Goal: Task Accomplishment & Management: Manage account settings

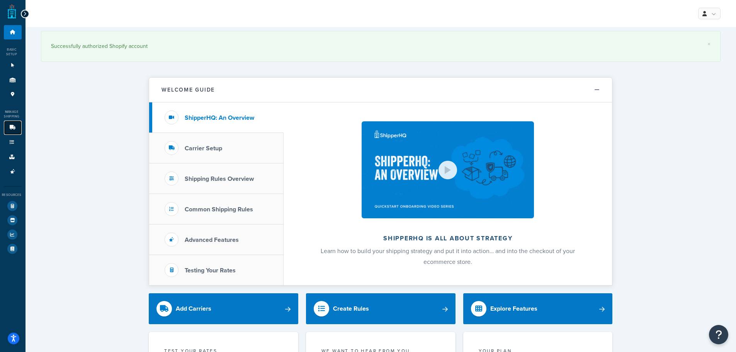
click at [16, 125] on icon at bounding box center [13, 127] width 8 height 5
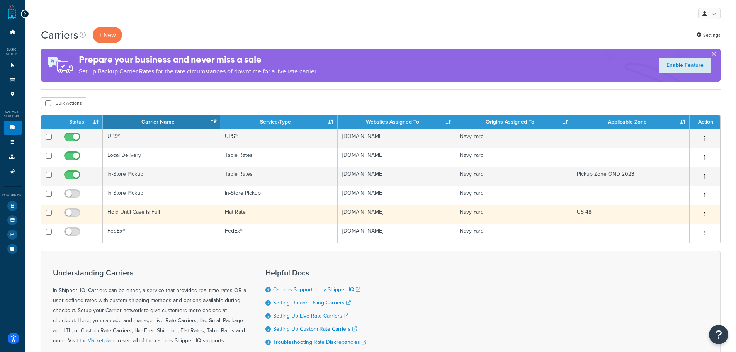
click at [703, 212] on button "button" at bounding box center [704, 214] width 11 height 12
click at [672, 230] on link "Edit" at bounding box center [671, 230] width 61 height 16
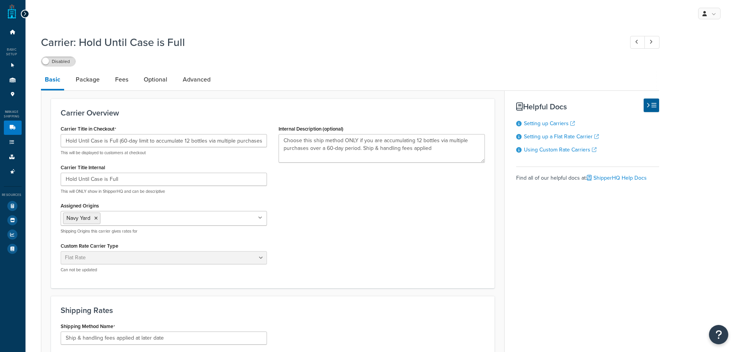
select select "flat"
select select "item"
drag, startPoint x: 453, startPoint y: 156, endPoint x: 281, endPoint y: 143, distance: 172.0
click at [281, 143] on textarea "Choose this ship method ONLY if you are accumulating 12 bottles via multiple pu…" at bounding box center [381, 148] width 206 height 29
paste textarea "Select this option ONLY if you would like to build a case at your own pace via …"
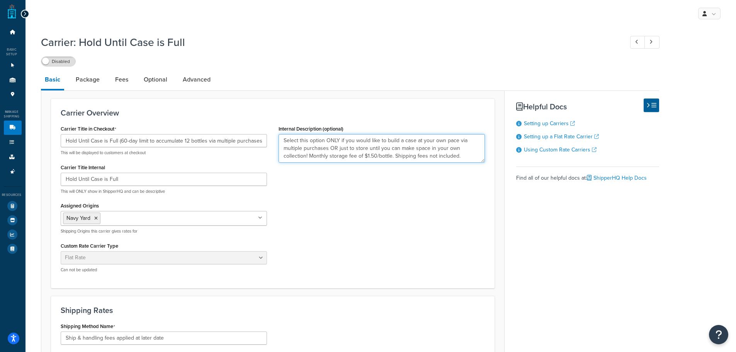
click at [351, 158] on textarea "Select this option ONLY if you would like to build a case at your own pace via …" at bounding box center [381, 148] width 206 height 29
drag, startPoint x: 307, startPoint y: 157, endPoint x: 328, endPoint y: 156, distance: 21.7
click at [328, 156] on textarea "Select this option ONLY if you would like to build a case at your own pace via …" at bounding box center [381, 148] width 206 height 29
click at [371, 153] on textarea "Select this option ONLY if you would like to build a case at your own pace via …" at bounding box center [381, 148] width 206 height 29
type textarea "Select this option ONLY if you would like to build a case at your own pace via …"
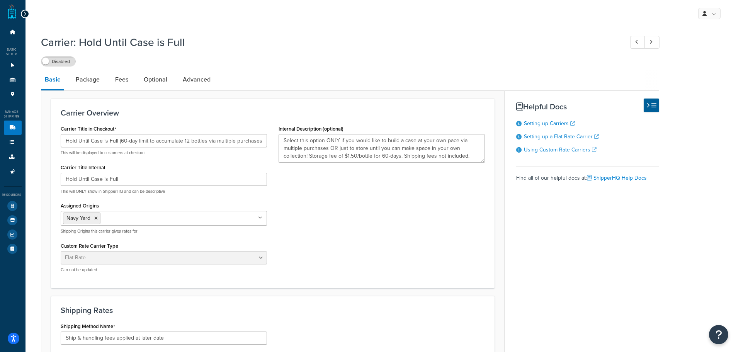
click at [395, 196] on div "Carrier Title in Checkout Hold Until Case is Full (60-day limit to accumulate 1…" at bounding box center [273, 200] width 436 height 155
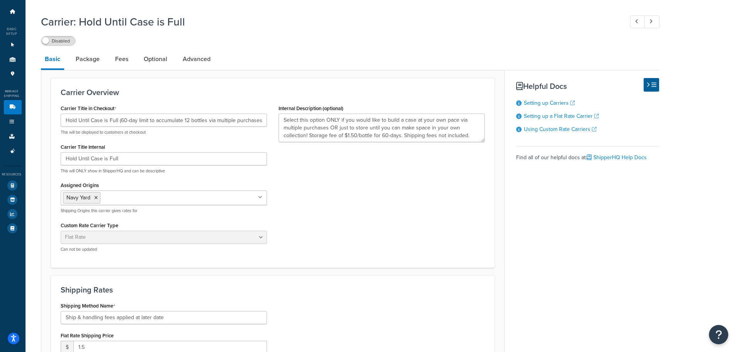
scroll to position [39, 0]
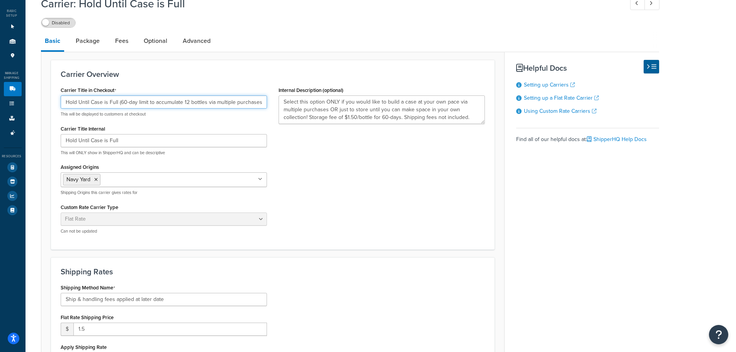
drag, startPoint x: 184, startPoint y: 102, endPoint x: 266, endPoint y: 107, distance: 82.8
click at [266, 107] on div "Carrier Title in Checkout Hold Until Case is Full (60-day limit to accumulate 1…" at bounding box center [164, 162] width 218 height 155
type input "Hold Until Case is Full (60-day limit)"
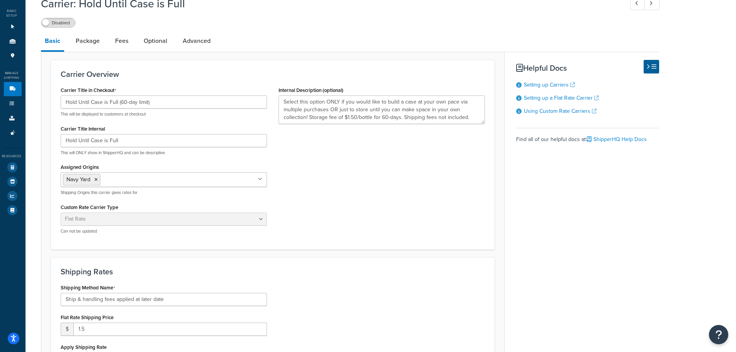
click at [319, 220] on div "Carrier Title in Checkout Hold Until Case is Full (60-day limit) This will be d…" at bounding box center [273, 162] width 436 height 155
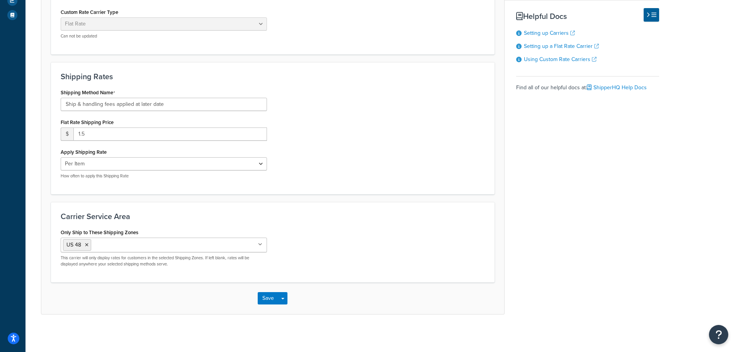
scroll to position [235, 0]
click at [266, 303] on button "Save" at bounding box center [268, 297] width 21 height 12
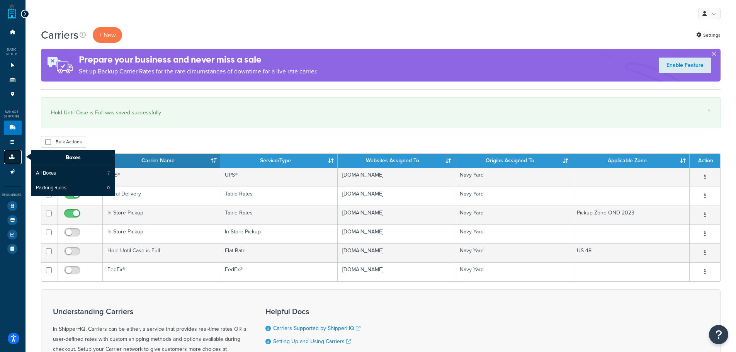
click at [9, 156] on icon at bounding box center [12, 156] width 8 height 5
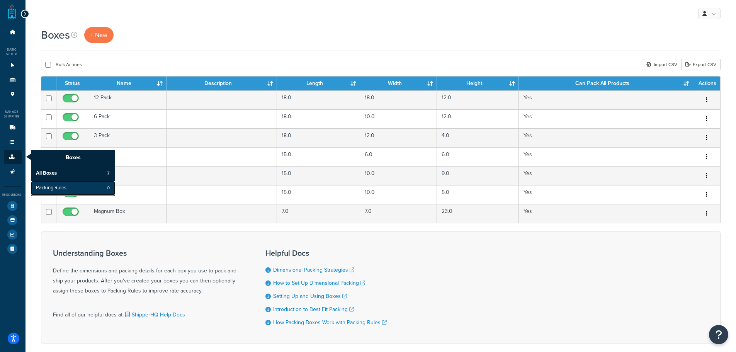
click at [45, 188] on span "Packing Rules" at bounding box center [51, 188] width 31 height 7
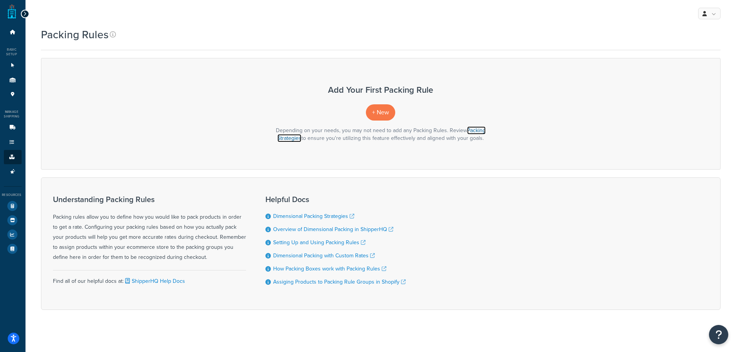
click at [299, 140] on link "Packing Strategies" at bounding box center [381, 134] width 208 height 16
click at [16, 126] on link "Carriers 6" at bounding box center [13, 127] width 18 height 14
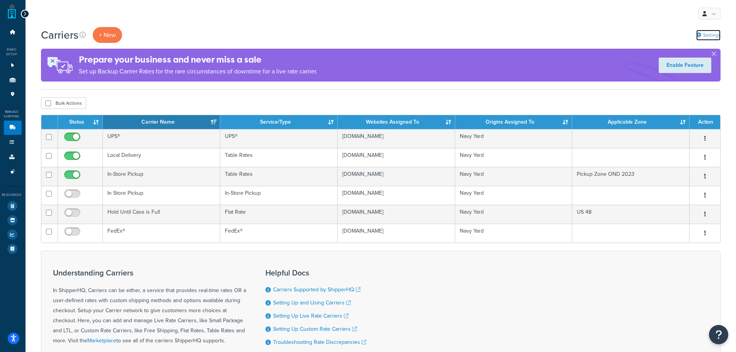
click at [704, 34] on link "Settings" at bounding box center [708, 35] width 24 height 11
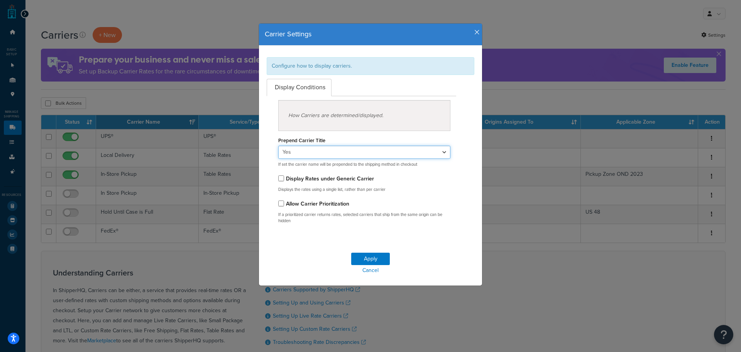
click at [309, 153] on select "Yes No" at bounding box center [364, 152] width 172 height 13
click at [278, 146] on select "Yes No" at bounding box center [364, 152] width 172 height 13
drag, startPoint x: 330, startPoint y: 164, endPoint x: 352, endPoint y: 163, distance: 21.7
click at [352, 163] on p "If set the carrier name will be prepended to the shipping method in checkout" at bounding box center [364, 164] width 172 height 6
click at [339, 166] on p "If set the carrier name will be prepended to the shipping method in checkout" at bounding box center [364, 164] width 172 height 6
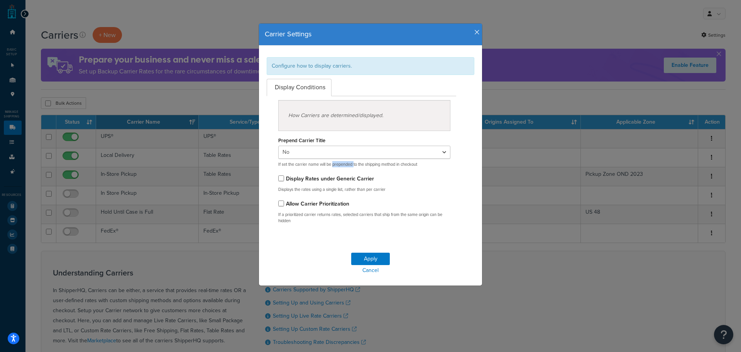
drag, startPoint x: 331, startPoint y: 166, endPoint x: 352, endPoint y: 163, distance: 21.4
click at [352, 163] on p "If set the carrier name will be prepended to the shipping method in checkout" at bounding box center [364, 164] width 172 height 6
copy p "prepended"
click at [296, 165] on p "If set the carrier name will be prepended to the shipping method in checkout" at bounding box center [364, 164] width 172 height 6
click at [298, 151] on select "Yes No" at bounding box center [364, 152] width 172 height 13
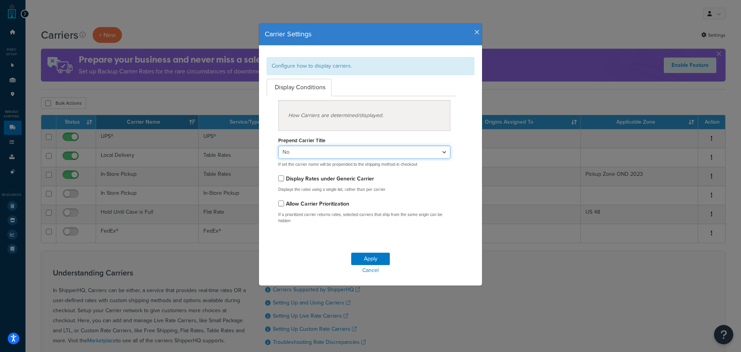
select select "true"
click at [278, 146] on select "Yes No" at bounding box center [364, 152] width 172 height 13
click at [362, 254] on button "Apply" at bounding box center [370, 259] width 39 height 12
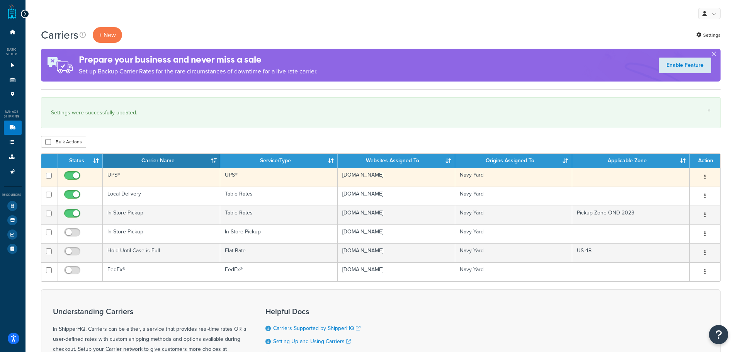
click at [704, 175] on icon "button" at bounding box center [705, 176] width 2 height 5
click at [661, 195] on link "Edit" at bounding box center [671, 193] width 61 height 16
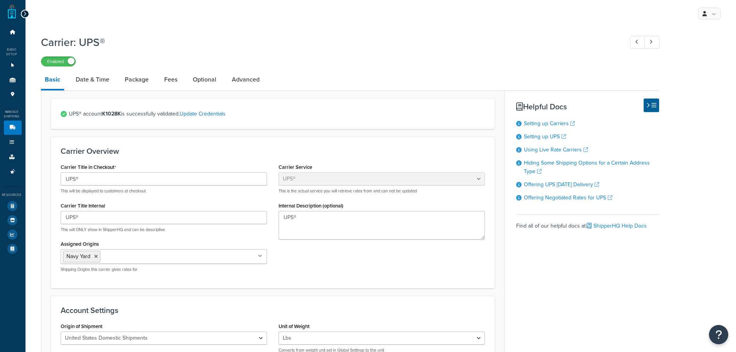
select select "ups"
select select "3"
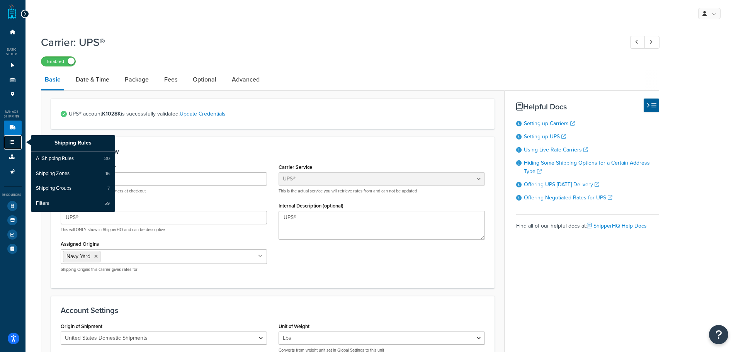
click at [11, 141] on icon at bounding box center [12, 142] width 8 height 5
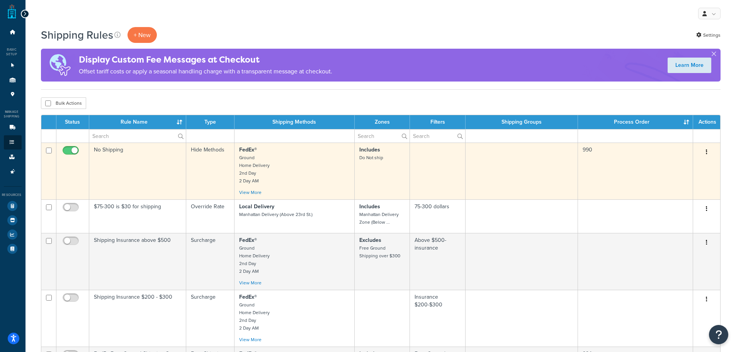
click at [709, 153] on button "button" at bounding box center [706, 152] width 11 height 12
click at [680, 163] on link "Edit" at bounding box center [680, 167] width 61 height 16
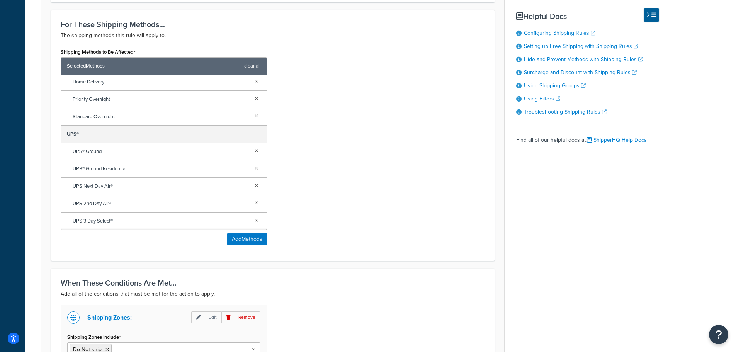
scroll to position [416, 0]
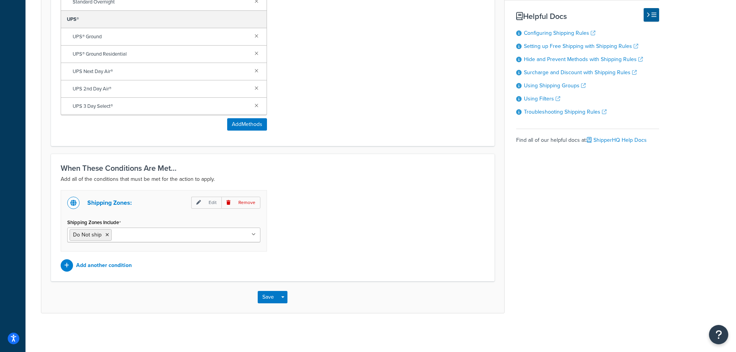
click at [197, 240] on ul "Do Not ship" at bounding box center [163, 234] width 193 height 15
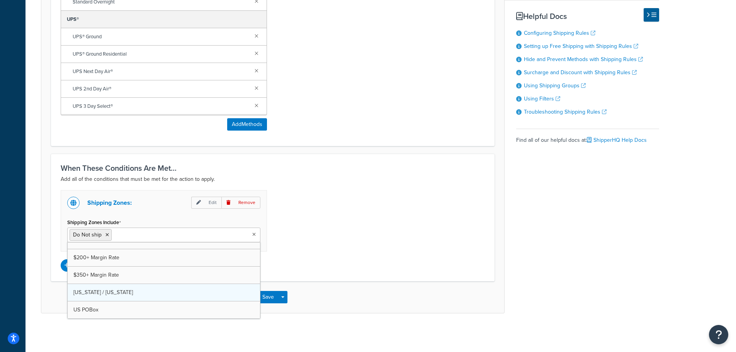
scroll to position [166, 0]
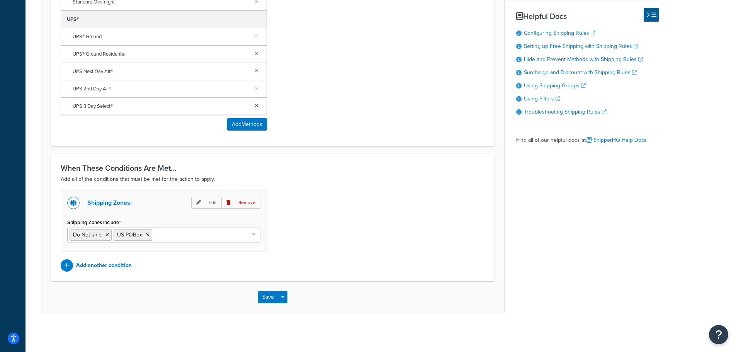
click at [335, 233] on div "Shipping Zones: Edit Remove Shipping Zones Include Do Not ship US POBox Brookly…" at bounding box center [273, 230] width 436 height 81
click at [265, 295] on button "Save" at bounding box center [268, 297] width 21 height 12
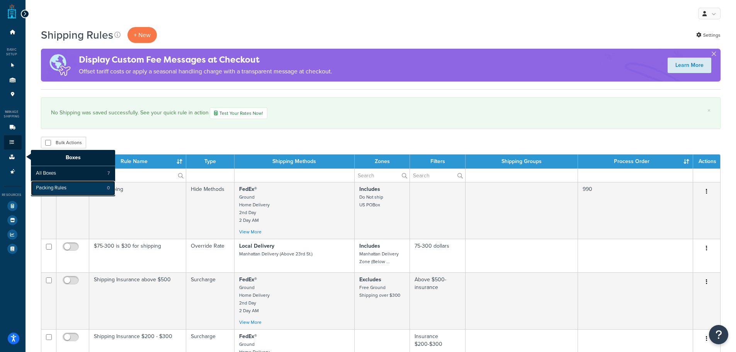
click at [49, 187] on span "Packing Rules" at bounding box center [51, 188] width 31 height 7
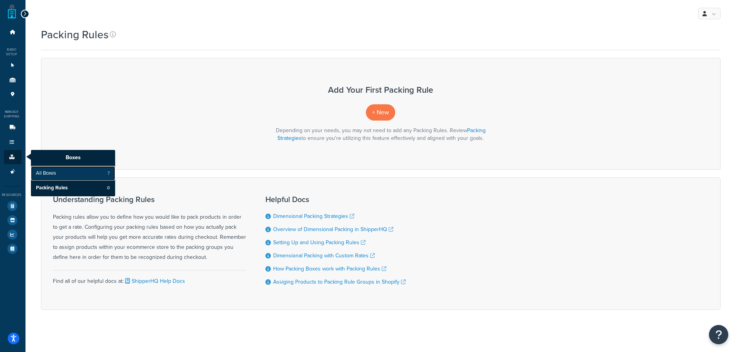
click at [43, 173] on span "All Boxes" at bounding box center [46, 173] width 20 height 7
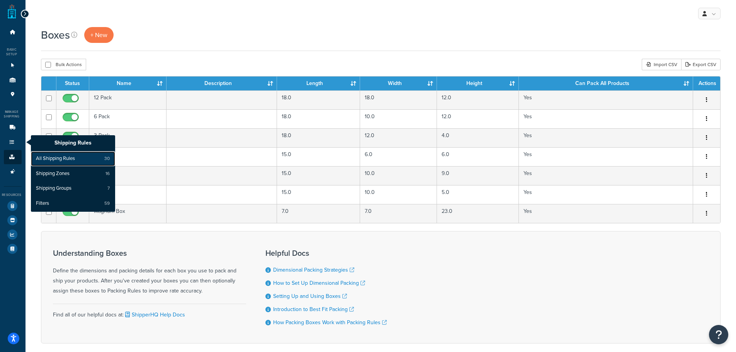
click at [42, 154] on link "All Shipping Rules 30" at bounding box center [73, 158] width 84 height 15
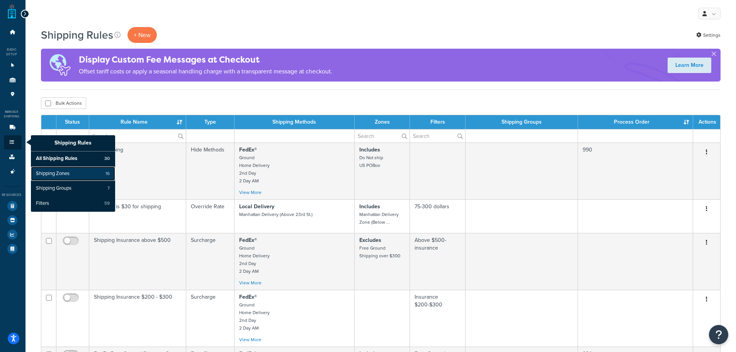
click at [49, 168] on link "Shipping Zones 16" at bounding box center [73, 173] width 84 height 15
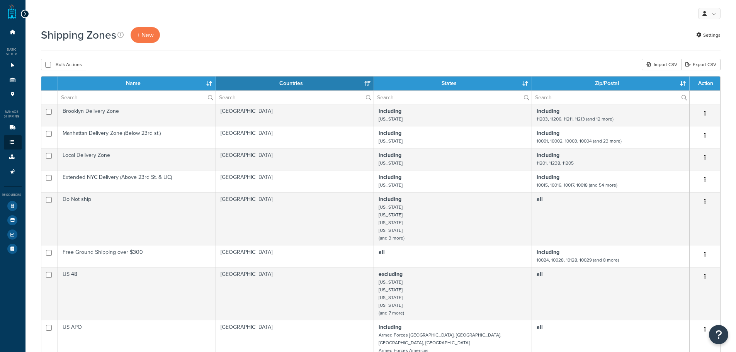
select select "15"
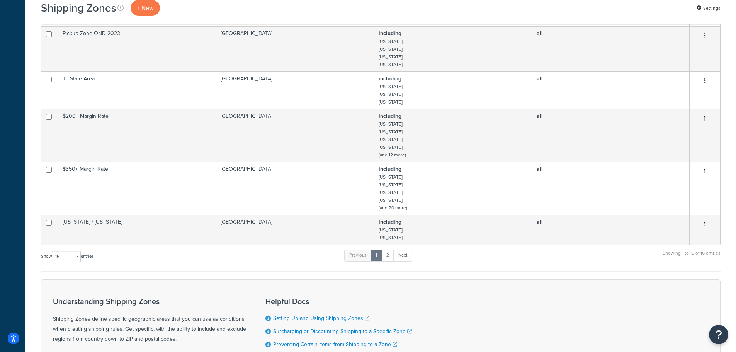
scroll to position [386, 0]
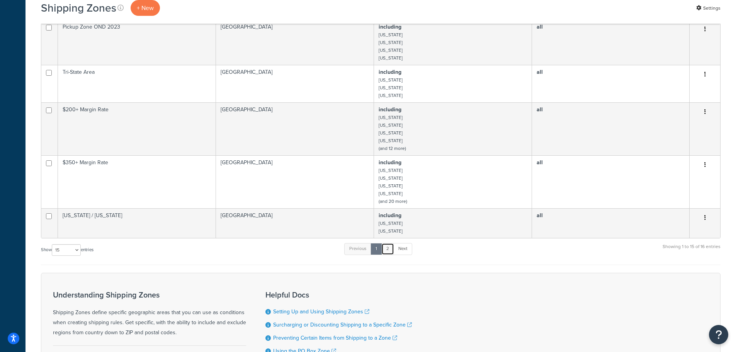
click at [387, 243] on link "2" at bounding box center [387, 249] width 13 height 12
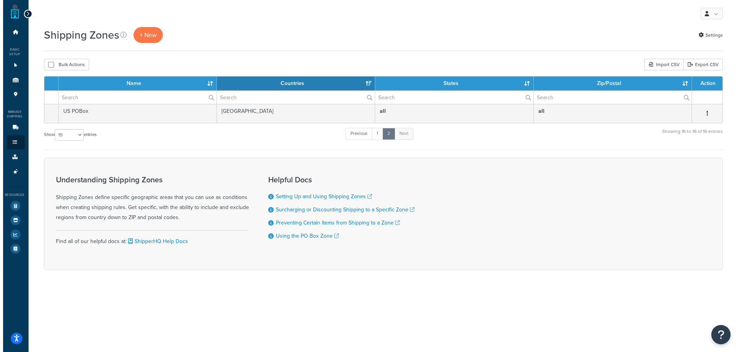
scroll to position [0, 0]
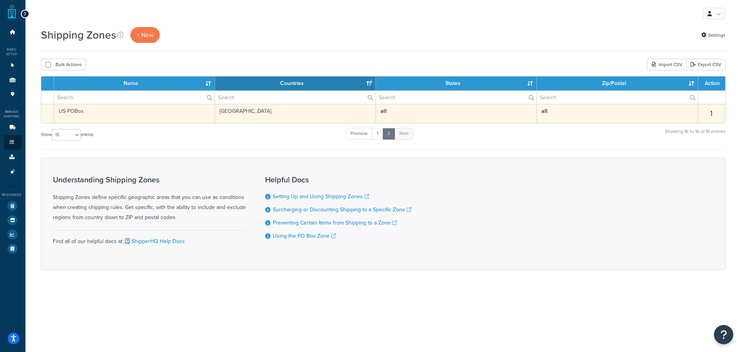
click at [711, 110] on icon "button" at bounding box center [712, 112] width 2 height 5
click at [154, 115] on td "US POBox" at bounding box center [134, 113] width 161 height 19
click at [113, 112] on td "US POBox" at bounding box center [134, 113] width 161 height 19
click at [75, 114] on td "US POBox" at bounding box center [134, 113] width 161 height 19
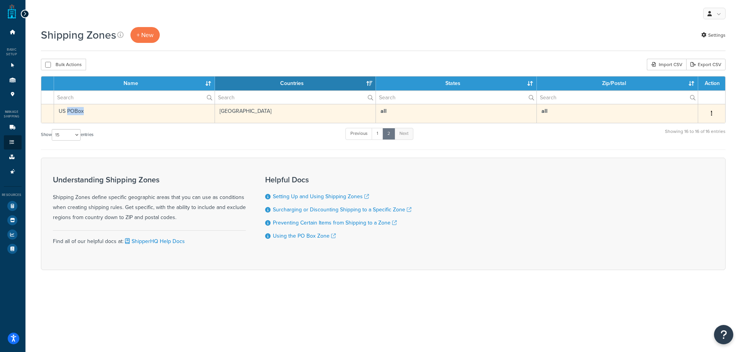
click at [171, 114] on td "US POBox" at bounding box center [134, 113] width 161 height 19
click at [284, 114] on td "United States" at bounding box center [295, 113] width 161 height 19
drag, startPoint x: 284, startPoint y: 114, endPoint x: 297, endPoint y: 114, distance: 13.1
click at [284, 114] on td "United States" at bounding box center [295, 113] width 161 height 19
click at [709, 110] on button "button" at bounding box center [712, 113] width 11 height 12
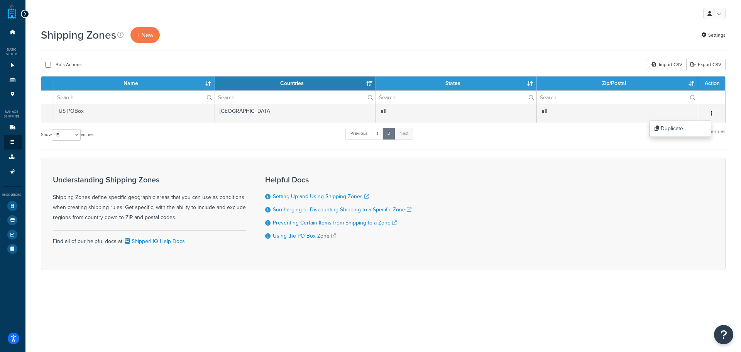
click at [631, 161] on div "Understanding Shipping Zones Shipping Zones define specific geographic areas th…" at bounding box center [383, 214] width 685 height 112
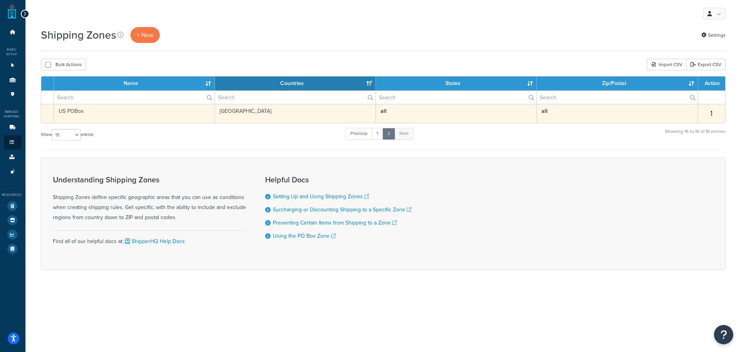
click at [192, 106] on td "US POBox" at bounding box center [134, 113] width 161 height 19
click at [103, 115] on td "US POBox" at bounding box center [134, 113] width 161 height 19
click at [103, 116] on td "US POBox" at bounding box center [134, 113] width 161 height 19
click at [226, 113] on td "United States" at bounding box center [295, 113] width 161 height 19
click at [129, 113] on td "US POBox" at bounding box center [134, 113] width 161 height 19
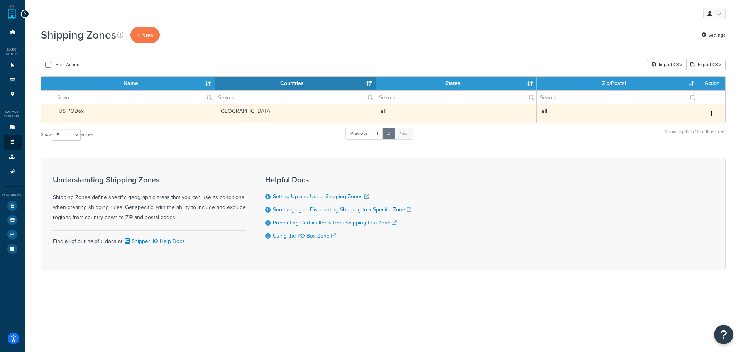
click at [67, 109] on td "US POBox" at bounding box center [134, 113] width 161 height 19
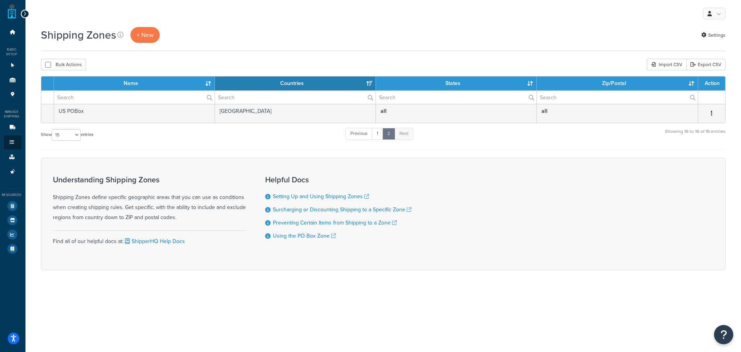
click at [223, 132] on div "Show 10 15 25 50 100 entries Previous 1 2 Next Showing 16 to 16 of 16 entries" at bounding box center [383, 138] width 685 height 23
click at [376, 134] on link "1" at bounding box center [378, 134] width 12 height 12
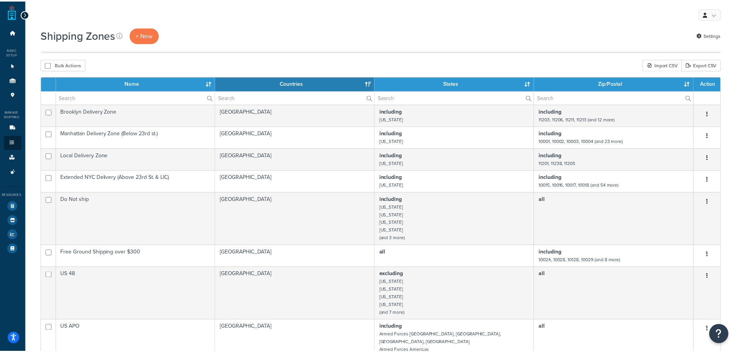
scroll to position [451, 0]
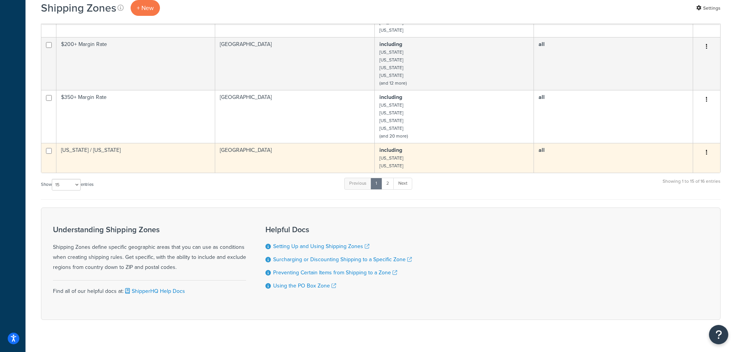
click at [80, 148] on td "Alaska / Hawaii" at bounding box center [135, 158] width 159 height 30
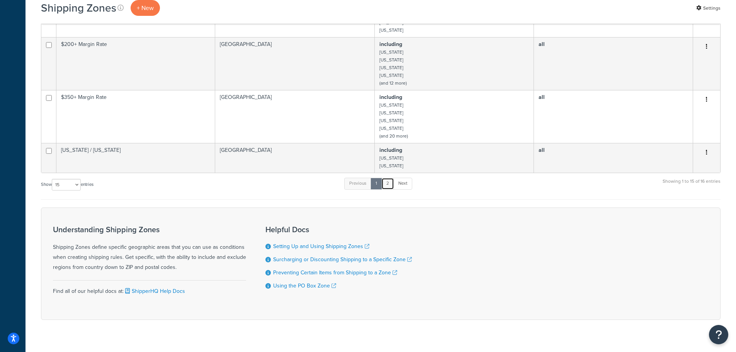
click at [386, 178] on link "2" at bounding box center [387, 184] width 13 height 12
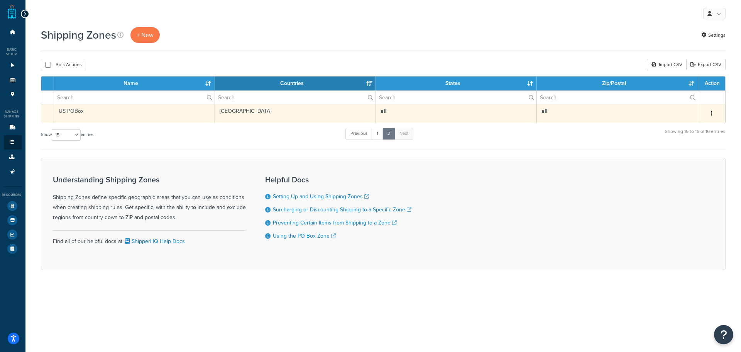
click at [71, 107] on td "US POBox" at bounding box center [134, 113] width 161 height 19
click at [87, 112] on td "US POBox" at bounding box center [134, 113] width 161 height 19
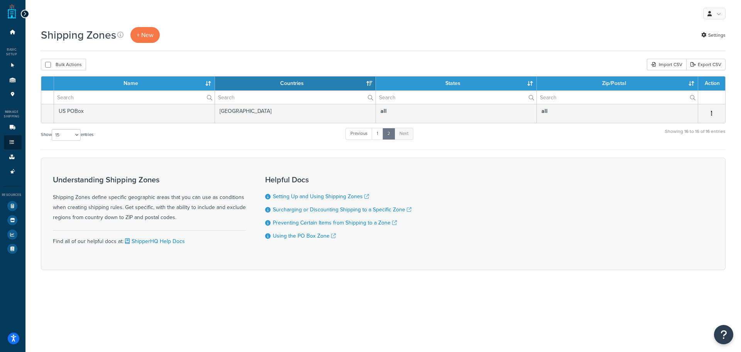
click at [157, 144] on div "Show 10 15 25 50 100 entries Previous 1 2 Next Showing 16 to 16 of 16 entries" at bounding box center [383, 138] width 685 height 23
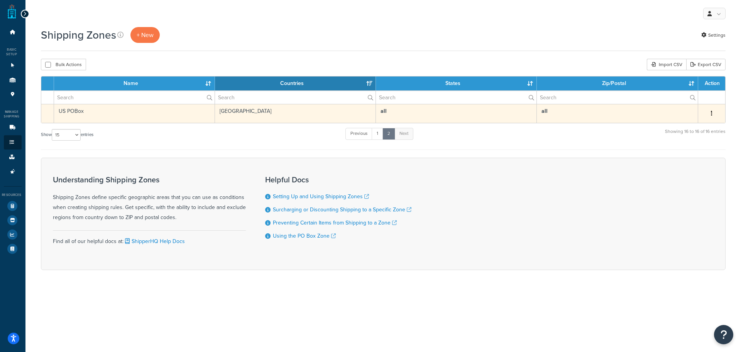
drag, startPoint x: 163, startPoint y: 144, endPoint x: 174, endPoint y: 114, distance: 32.7
click at [174, 114] on td "US POBox" at bounding box center [134, 113] width 161 height 19
click at [76, 110] on td "US POBox" at bounding box center [134, 113] width 161 height 19
click at [73, 110] on td "US POBox" at bounding box center [134, 113] width 161 height 19
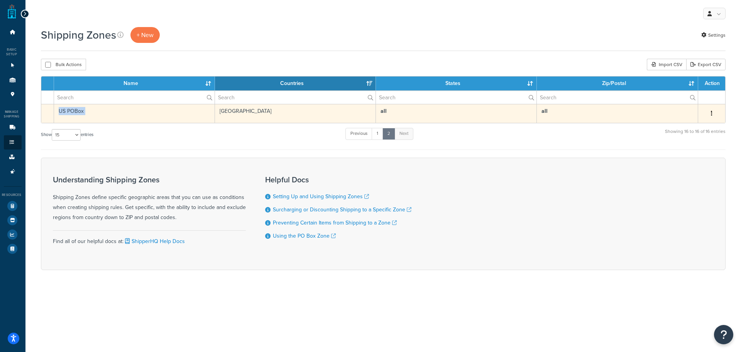
click at [73, 110] on td "US POBox" at bounding box center [134, 113] width 161 height 19
click at [112, 114] on td "US POBox" at bounding box center [134, 113] width 161 height 19
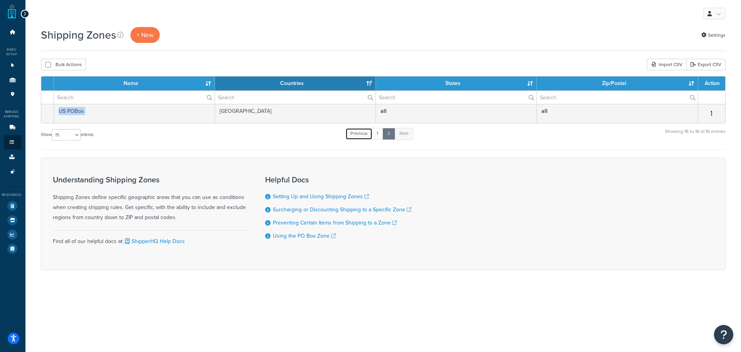
click at [372, 134] on link "Previous" at bounding box center [359, 134] width 27 height 12
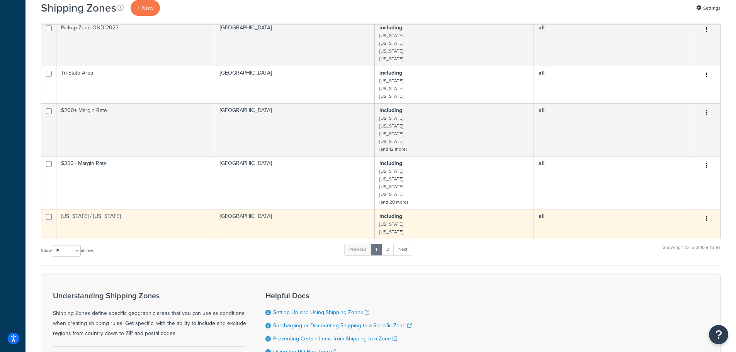
scroll to position [458, 0]
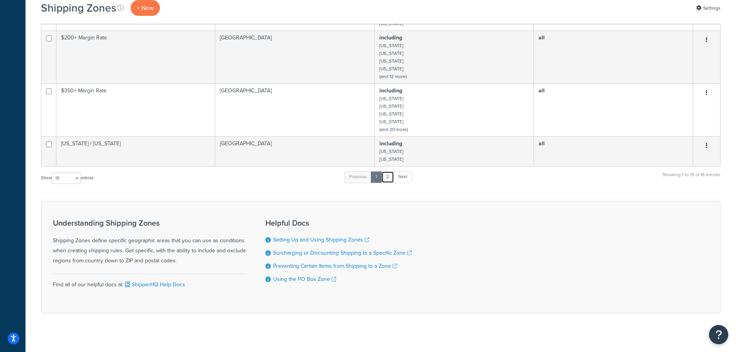
click at [387, 172] on link "2" at bounding box center [387, 177] width 13 height 12
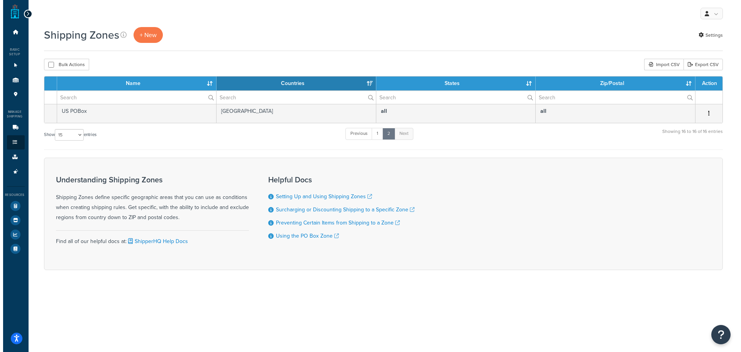
scroll to position [0, 0]
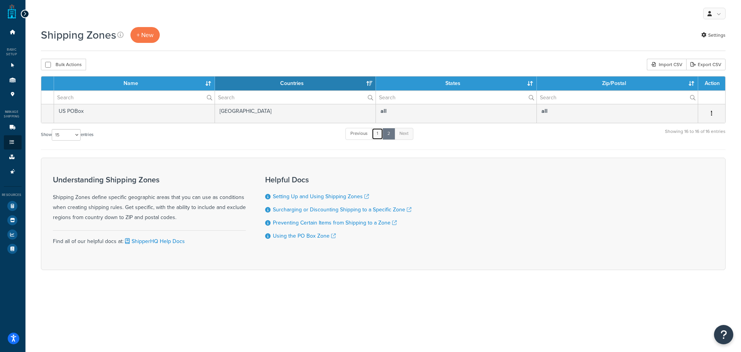
click at [375, 137] on link "1" at bounding box center [378, 134] width 12 height 12
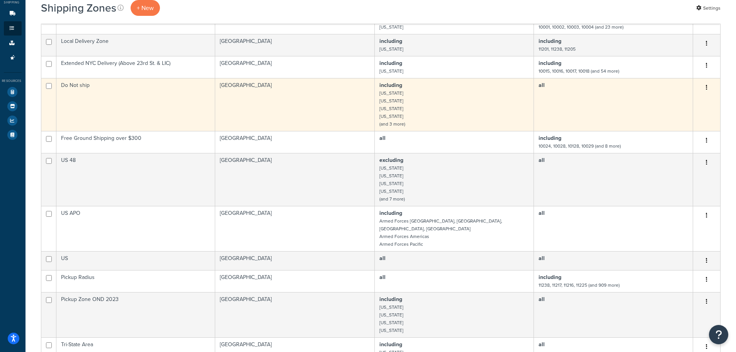
scroll to position [65, 0]
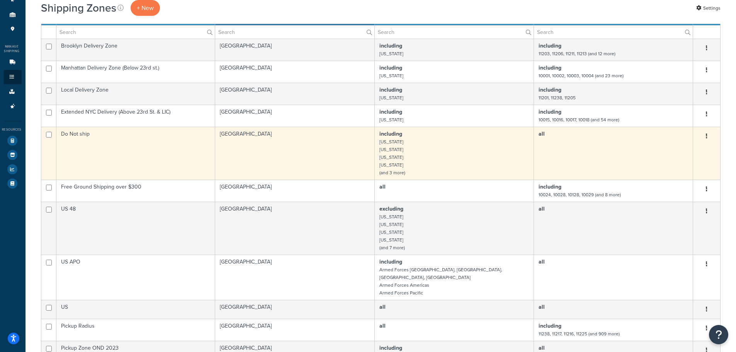
click at [83, 129] on td "Do Not ship" at bounding box center [135, 153] width 159 height 53
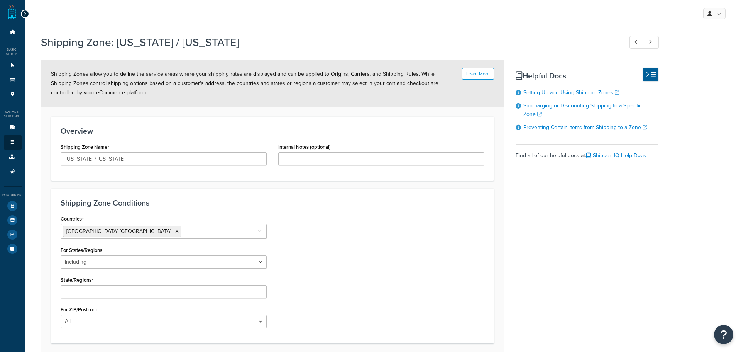
select select "including"
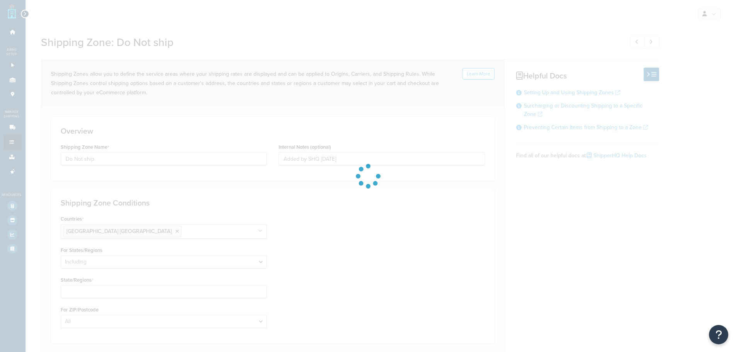
select select "including"
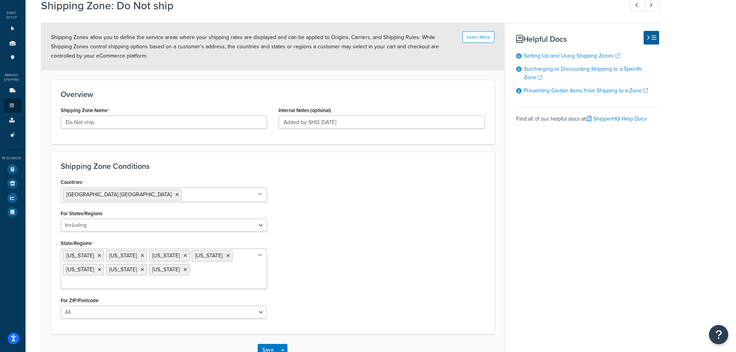
scroll to position [78, 0]
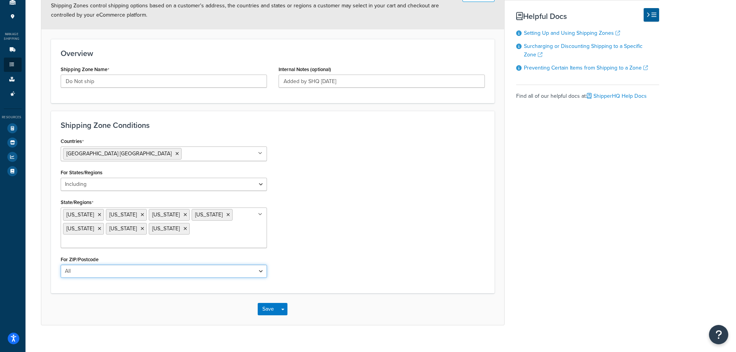
click at [107, 265] on select "All Including Excluding" at bounding box center [164, 271] width 206 height 13
click at [364, 231] on div "Countries [GEOGRAPHIC_DATA] [GEOGRAPHIC_DATA] All Countries ALL [GEOGRAPHIC_DAT…" at bounding box center [273, 210] width 436 height 148
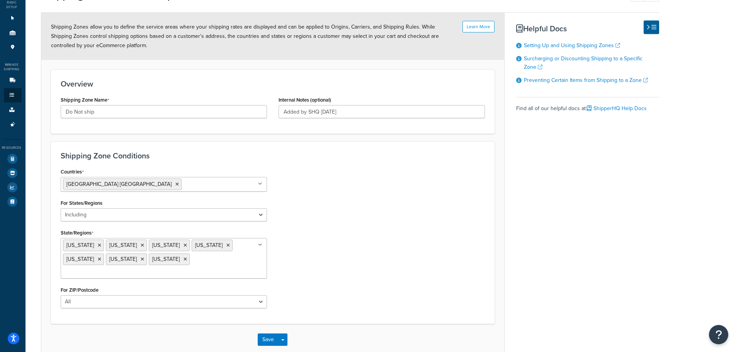
scroll to position [39, 0]
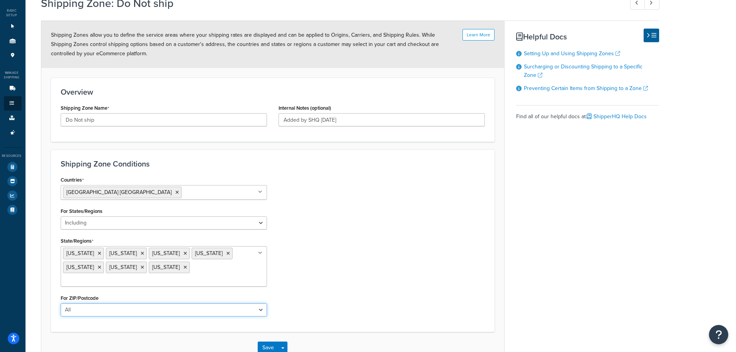
click at [107, 303] on select "All Including Excluding" at bounding box center [164, 309] width 206 height 13
click at [352, 261] on div "Countries [GEOGRAPHIC_DATA] [GEOGRAPHIC_DATA] All Countries ALL [GEOGRAPHIC_DAT…" at bounding box center [273, 248] width 436 height 148
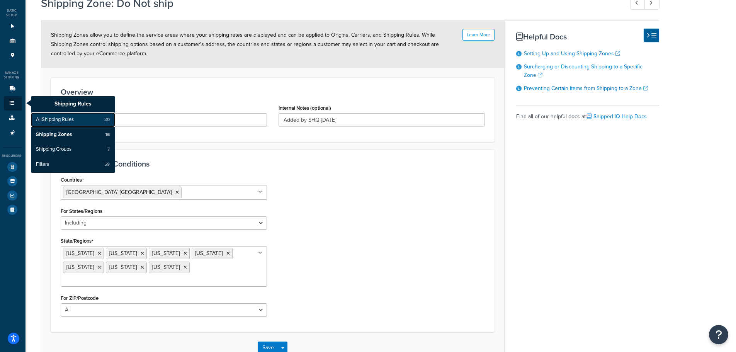
click at [61, 120] on span "All Shipping Rules" at bounding box center [55, 119] width 38 height 7
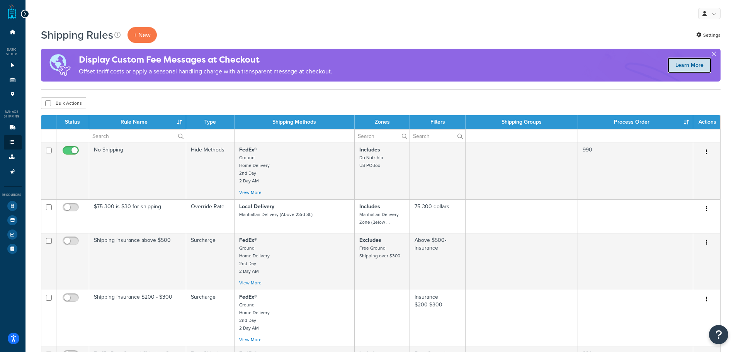
click at [677, 64] on link "Learn More" at bounding box center [689, 65] width 44 height 15
click at [12, 133] on link "Carriers 6" at bounding box center [13, 127] width 18 height 14
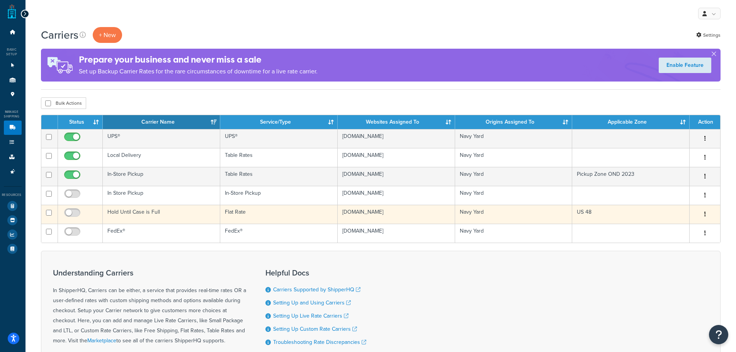
click at [195, 215] on td "Hold Until Case is Full" at bounding box center [161, 214] width 117 height 19
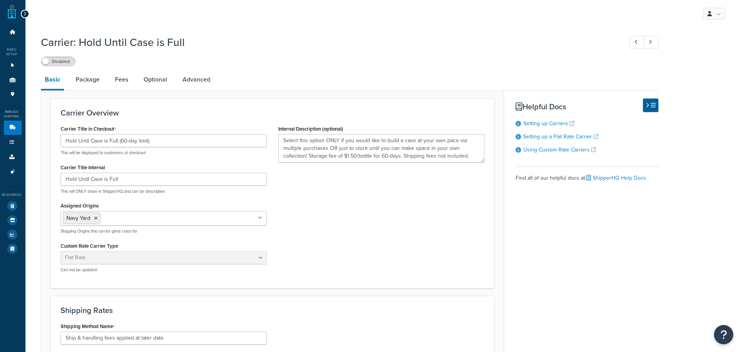
select select "flat"
select select "item"
click at [81, 76] on link "Package" at bounding box center [88, 79] width 32 height 19
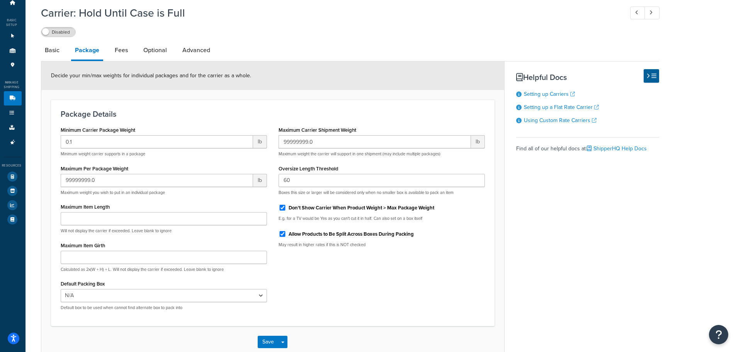
scroll to position [74, 0]
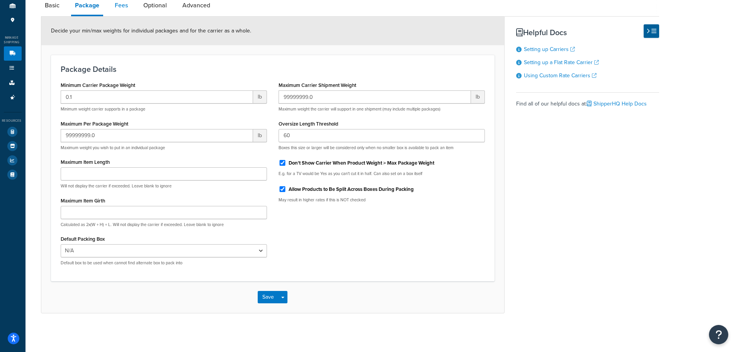
click at [125, 4] on link "Fees" at bounding box center [121, 5] width 21 height 19
select select "item"
select select "AFTER"
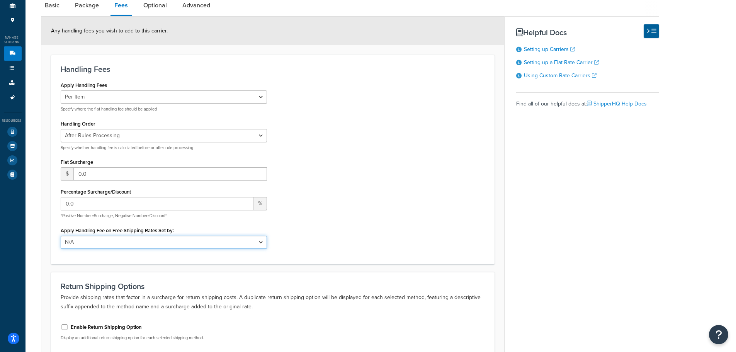
click at [146, 240] on select "N/A Fixed/Free Shipping Methods Free Promotion Rules All Free Shipping" at bounding box center [164, 242] width 206 height 13
click at [296, 239] on div "Apply Handling Fees Per Order Per Item Per Package Specify where the flat handl…" at bounding box center [273, 167] width 436 height 175
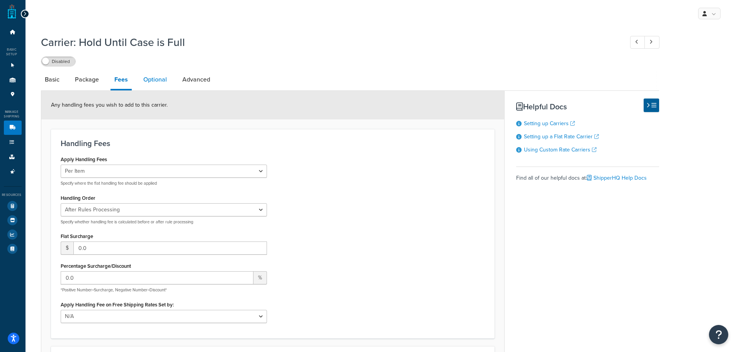
click at [166, 79] on link "Optional" at bounding box center [154, 79] width 31 height 19
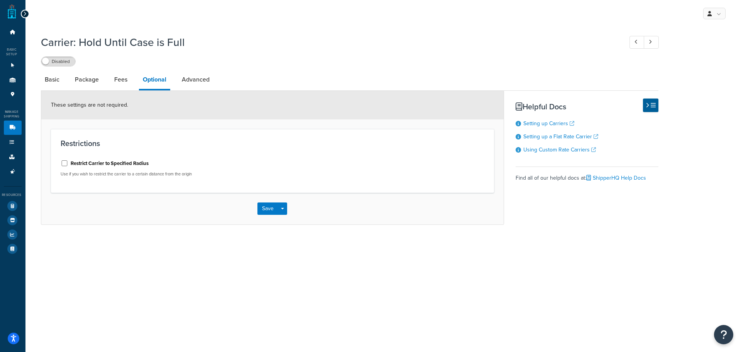
click at [101, 170] on div "Restrict Carrier to Specified Radius Use if you wish to restrict the carrier to…" at bounding box center [164, 167] width 206 height 20
click at [68, 164] on div "Restrict Carrier to Specified Radius" at bounding box center [164, 163] width 206 height 12
click at [66, 163] on input "Restrict Carrier to Specified Radius" at bounding box center [65, 163] width 8 height 6
checkbox input "false"
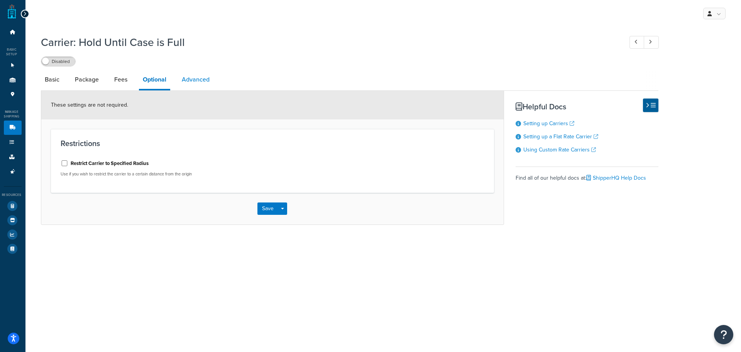
click at [186, 78] on link "Advanced" at bounding box center [196, 79] width 36 height 19
select select "false"
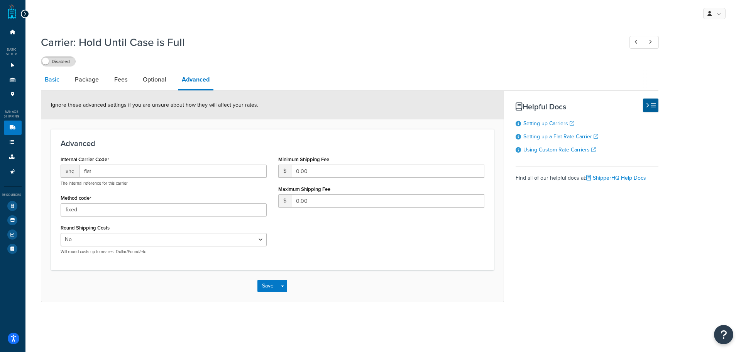
click at [58, 81] on link "Basic" at bounding box center [52, 79] width 22 height 19
select select "flat"
select select "item"
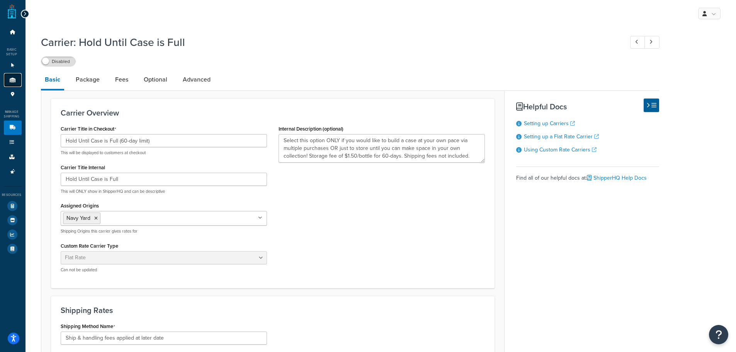
click at [8, 78] on link "Origins 1" at bounding box center [13, 80] width 18 height 14
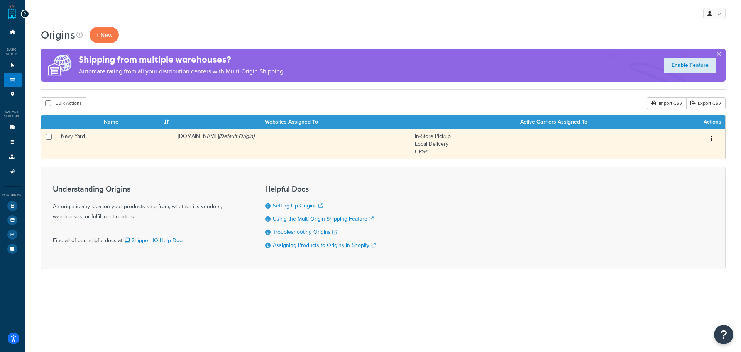
click at [538, 149] on td "In-Store Pickup Local Delivery UPS®" at bounding box center [554, 144] width 288 height 30
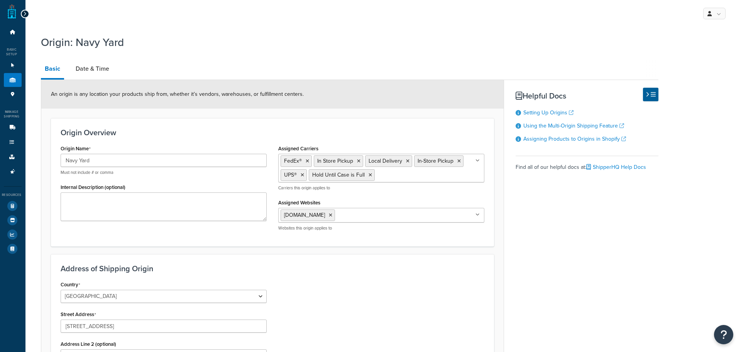
select select "32"
click at [17, 98] on link "Pickup Locations 1" at bounding box center [13, 94] width 18 height 14
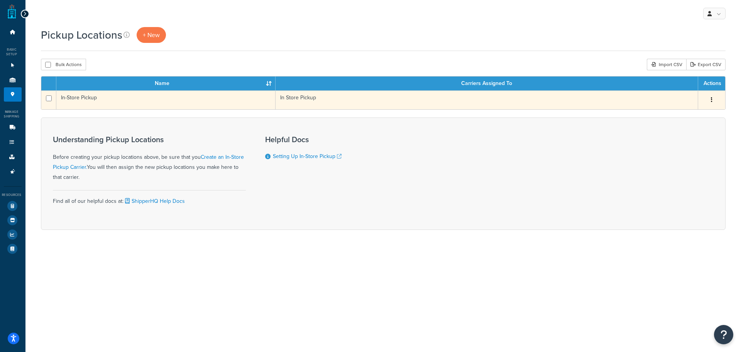
click at [97, 98] on td "In-Store Pickup" at bounding box center [166, 99] width 220 height 19
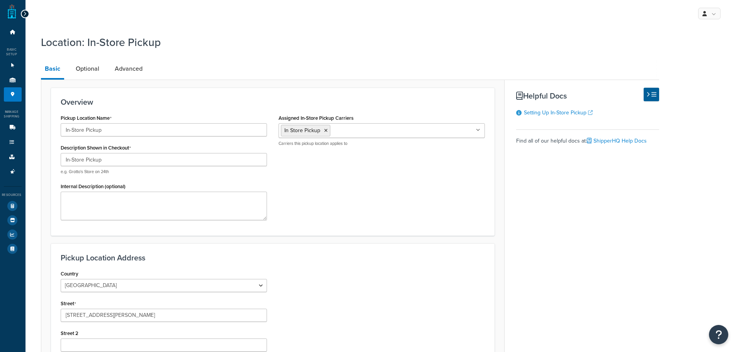
select select "32"
click at [89, 63] on link "Optional" at bounding box center [87, 68] width 31 height 19
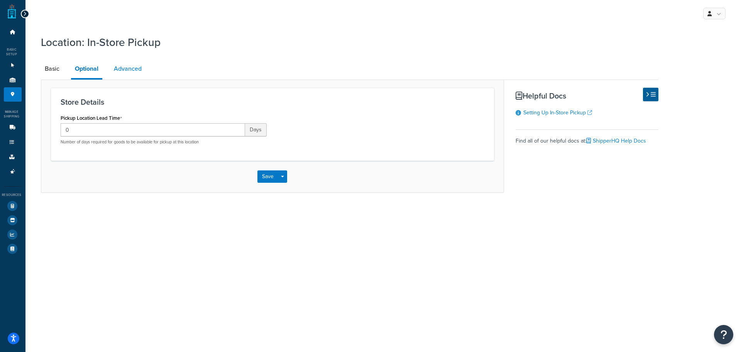
click at [129, 76] on link "Advanced" at bounding box center [128, 68] width 36 height 19
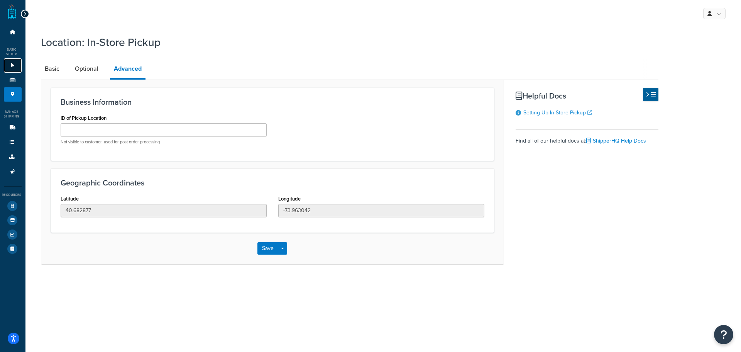
click at [15, 67] on icon at bounding box center [13, 65] width 8 height 5
